Goal: Information Seeking & Learning: Learn about a topic

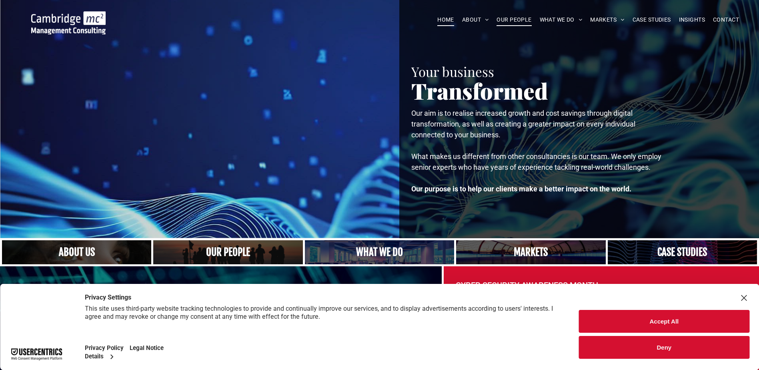
click at [510, 18] on span "OUR PEOPLE" at bounding box center [513, 20] width 35 height 12
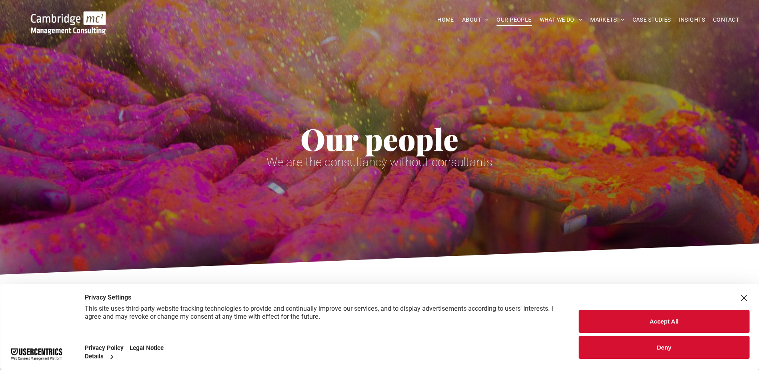
click at [657, 317] on button "Accept All" at bounding box center [664, 321] width 170 height 23
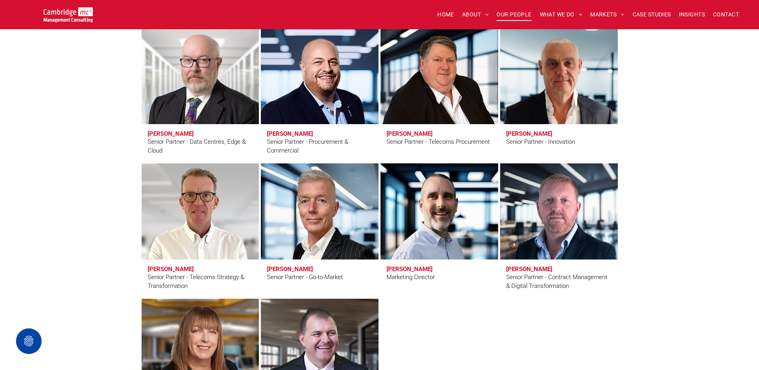
scroll to position [1200, 0]
